Goal: Task Accomplishment & Management: Manage account settings

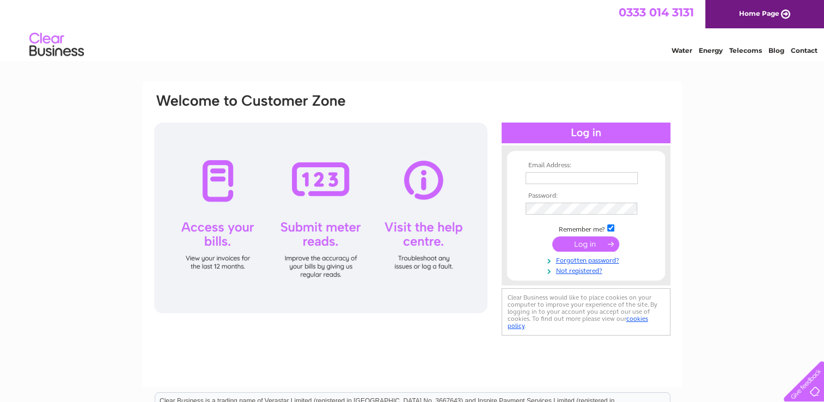
type input "[EMAIL_ADDRESS][DOMAIN_NAME]"
click at [583, 242] on input "submit" at bounding box center [585, 243] width 67 height 15
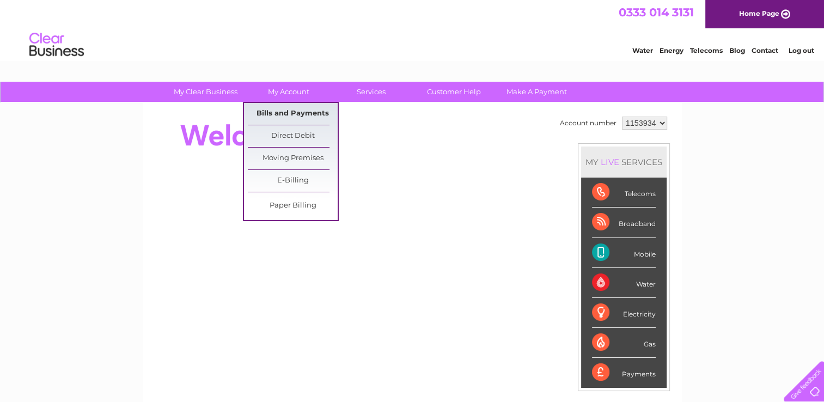
click at [289, 114] on link "Bills and Payments" at bounding box center [293, 114] width 90 height 22
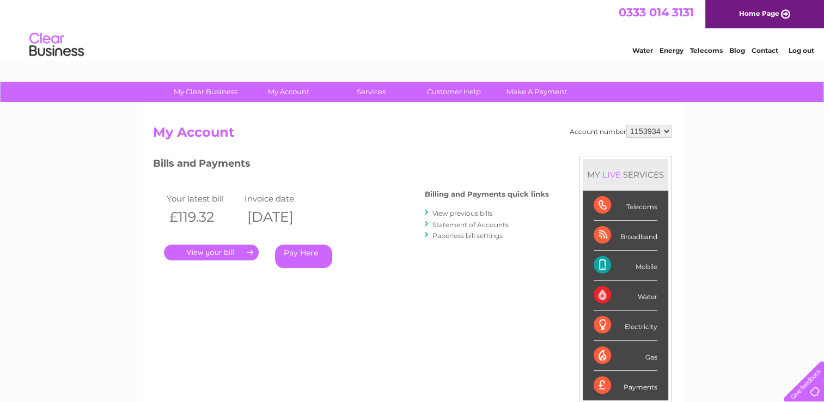
click at [208, 252] on link "." at bounding box center [211, 253] width 95 height 16
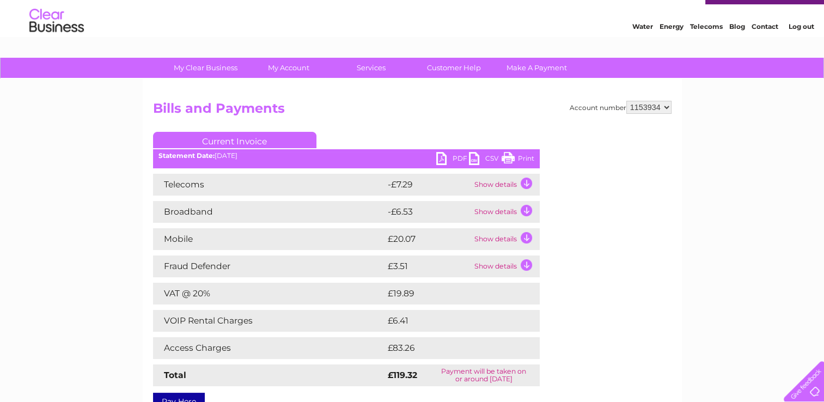
scroll to position [23, 0]
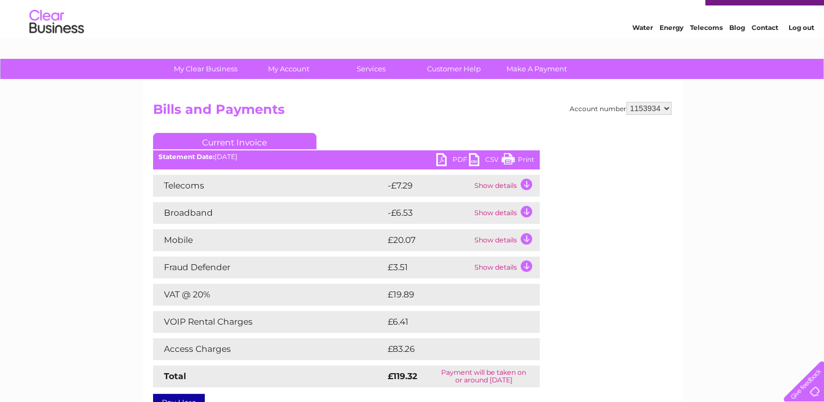
click at [458, 161] on link "PDF" at bounding box center [452, 161] width 33 height 16
click at [666, 108] on select "1153934 2002024" at bounding box center [649, 108] width 45 height 13
click at [524, 209] on td "Show details" at bounding box center [506, 213] width 68 height 22
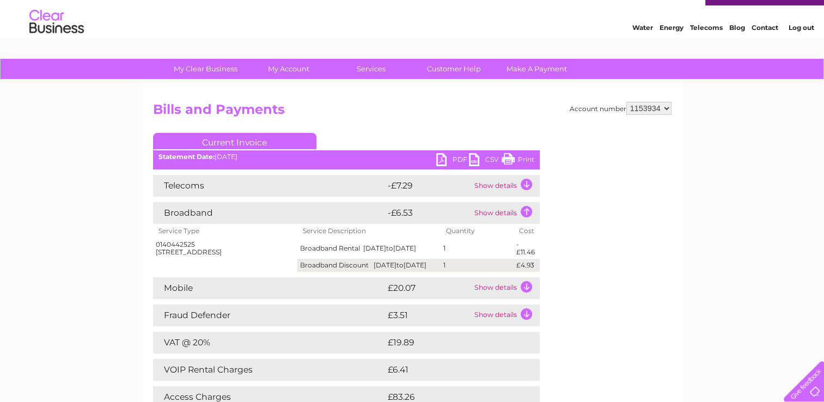
click at [525, 293] on td "Show details" at bounding box center [506, 288] width 68 height 22
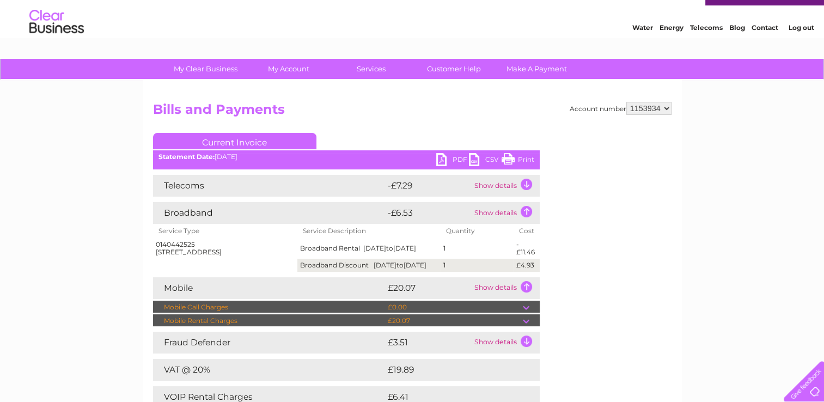
click at [524, 292] on td "Show details" at bounding box center [506, 288] width 68 height 22
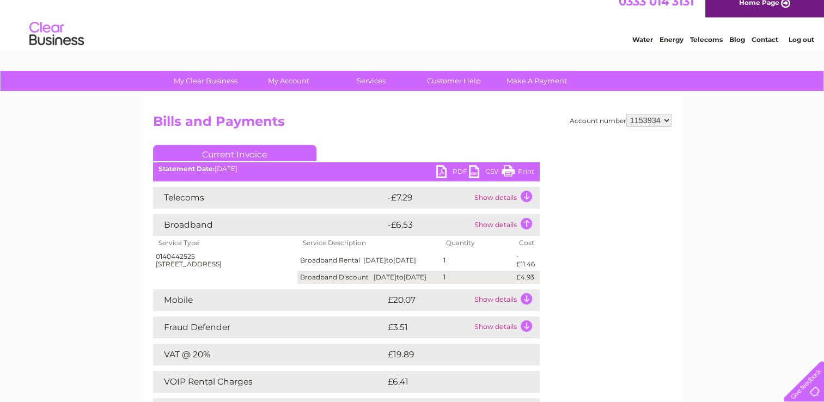
scroll to position [0, 0]
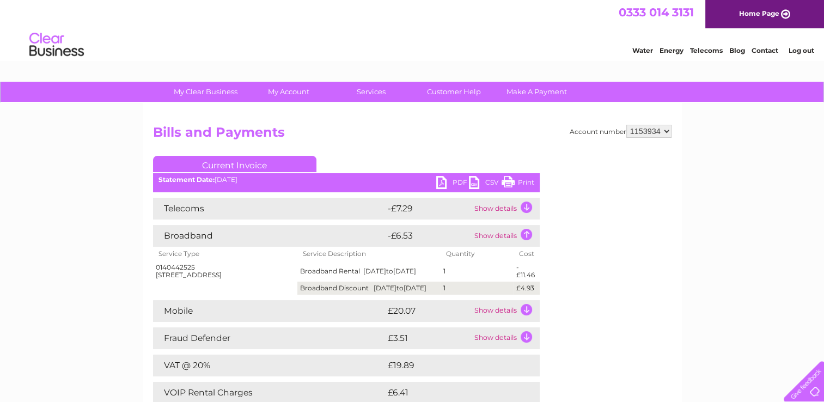
click at [800, 50] on link "Log out" at bounding box center [801, 50] width 26 height 8
